Goal: Transaction & Acquisition: Purchase product/service

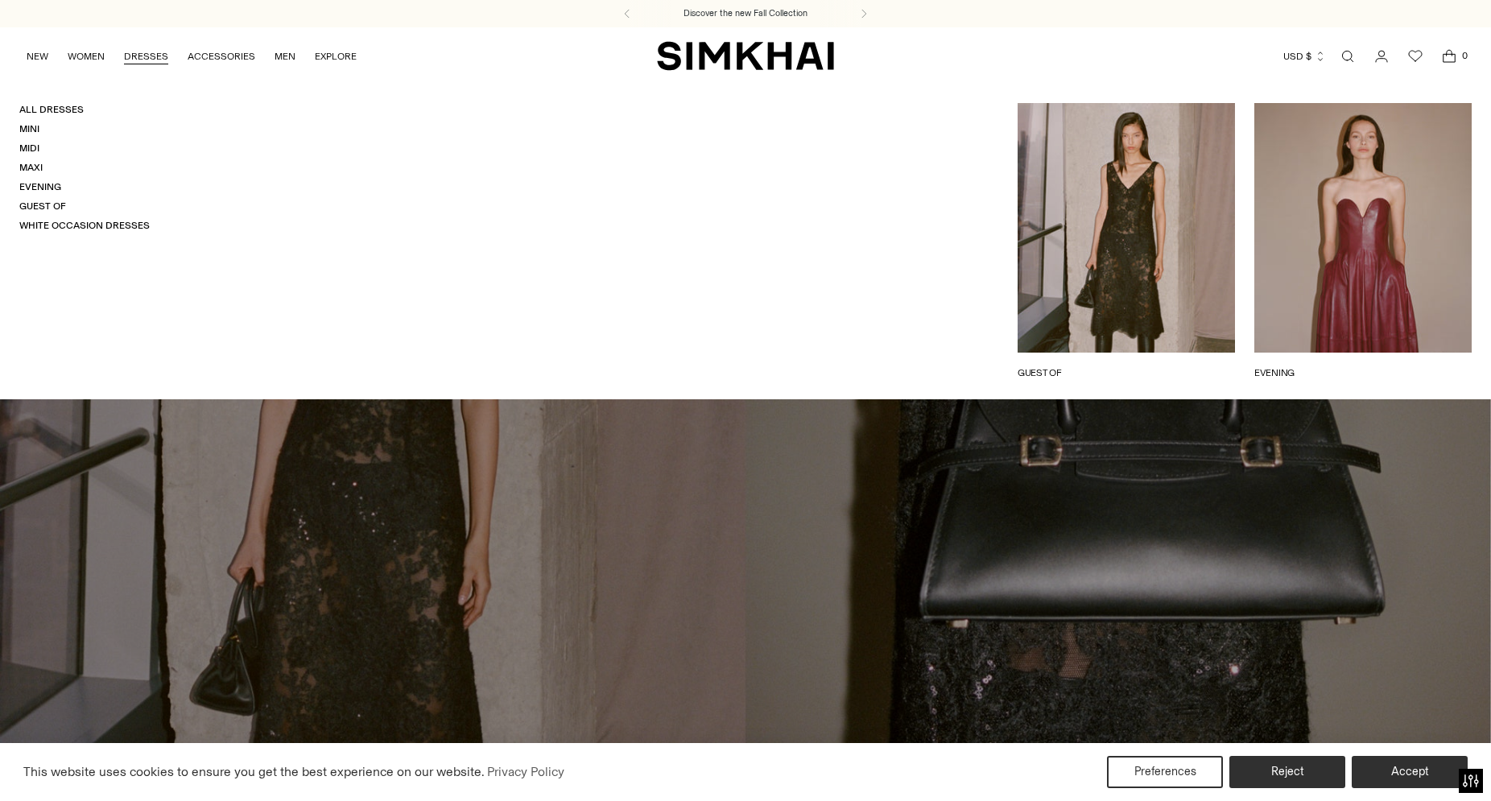
click at [138, 64] on link "DRESSES" at bounding box center [146, 56] width 44 height 35
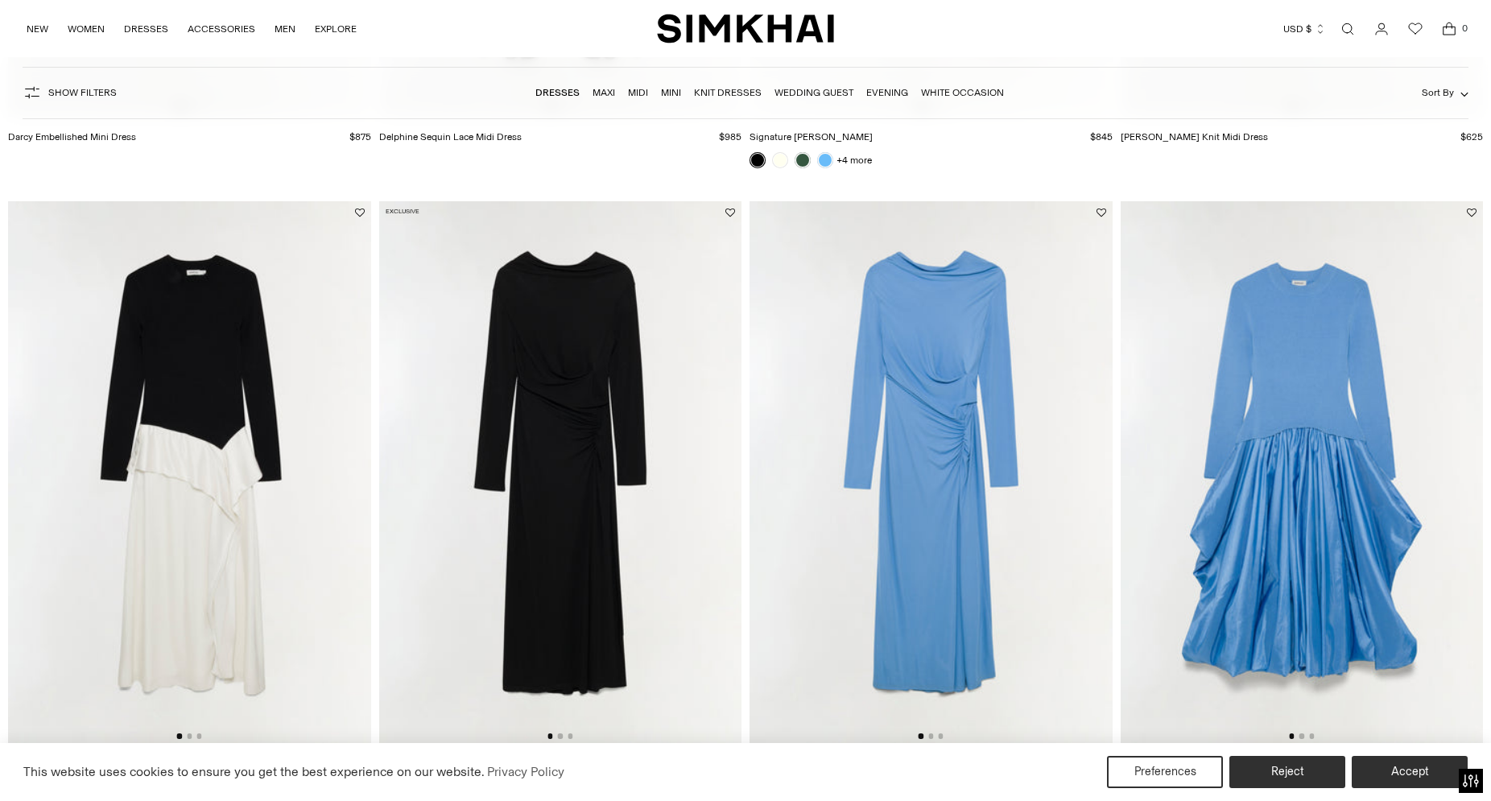
scroll to position [2052, 0]
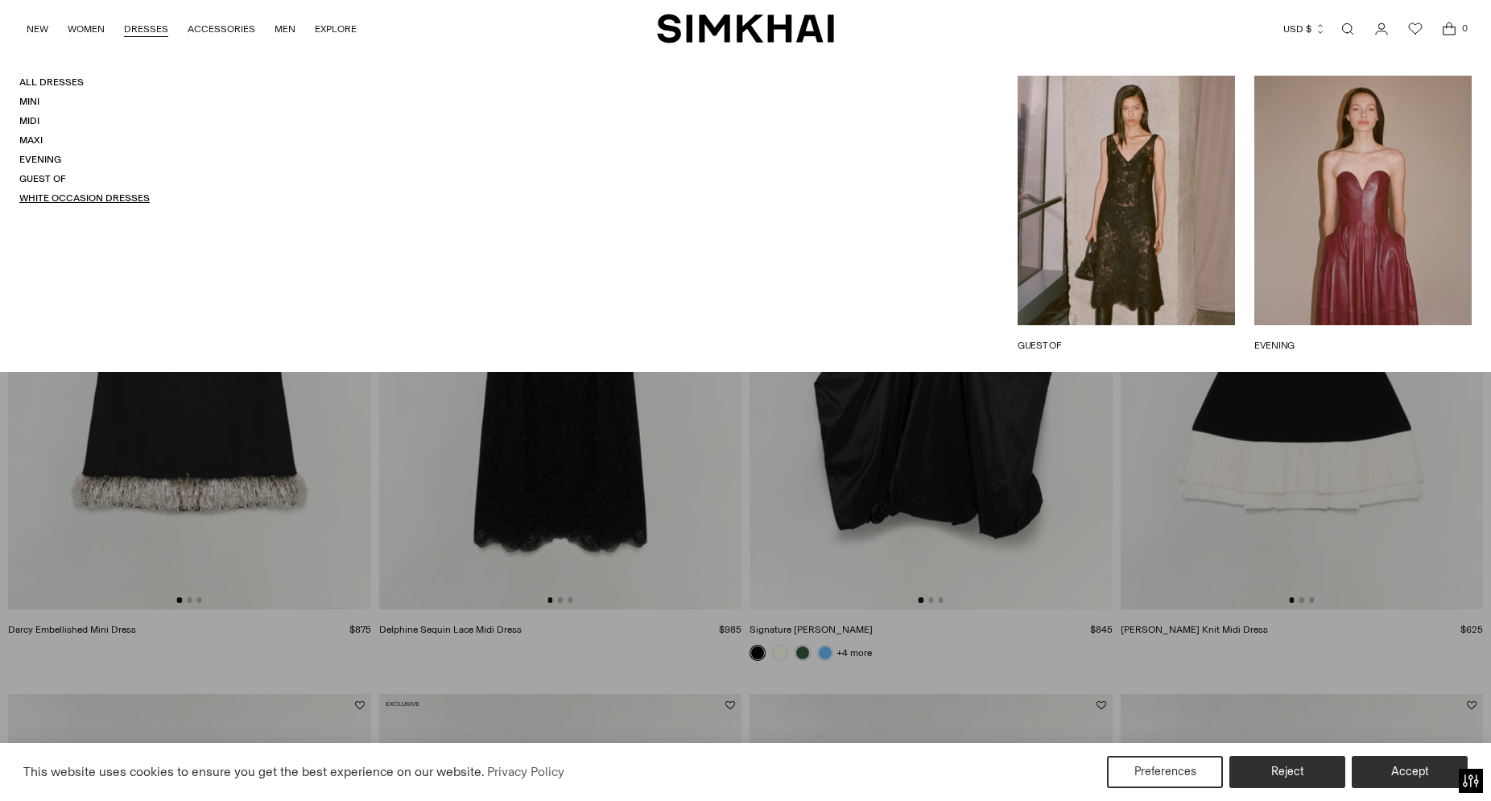
click at [47, 195] on link "White Occasion Dresses" at bounding box center [84, 197] width 130 height 11
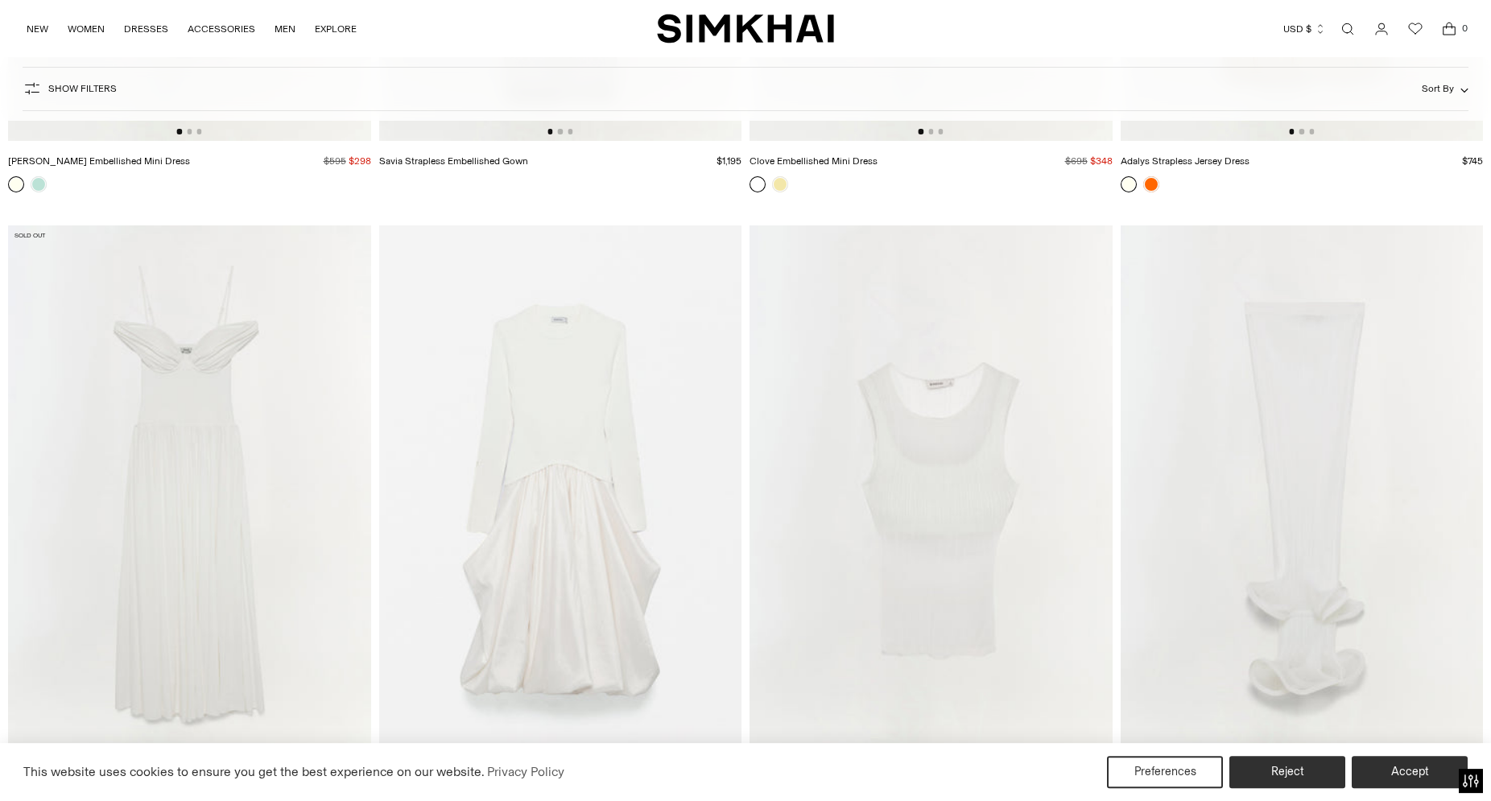
scroll to position [5172, 0]
